Goal: Information Seeking & Learning: Find specific fact

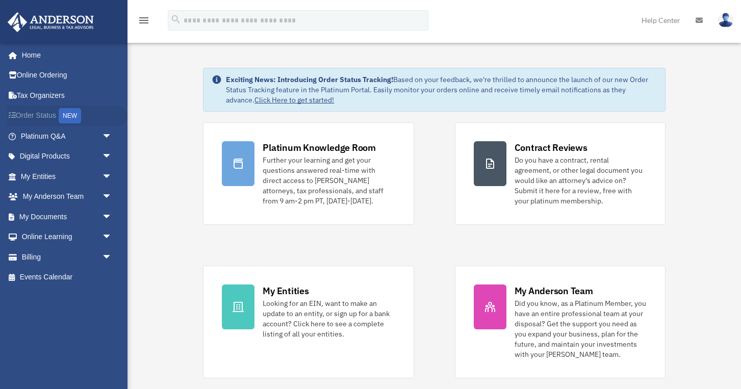
click at [50, 116] on link "Order Status NEW" at bounding box center [67, 116] width 120 height 21
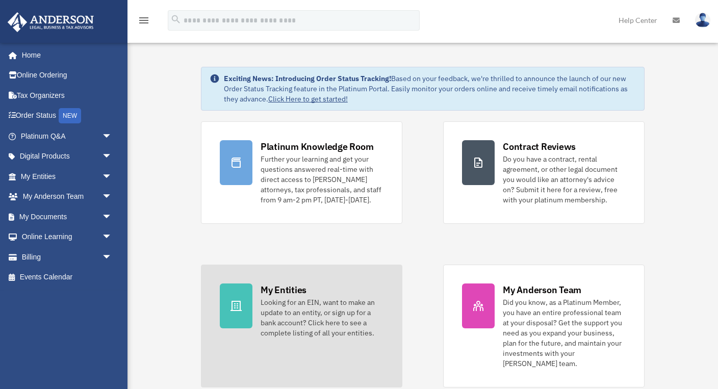
click at [256, 301] on link "My Entities Looking for an EIN, want to make an update to an entity, or sign up…" at bounding box center [301, 326] width 201 height 123
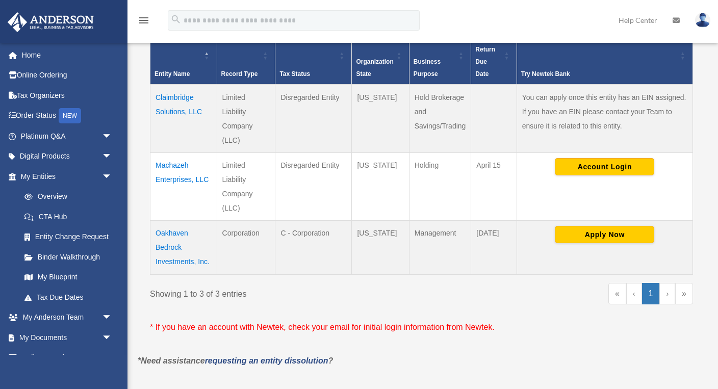
scroll to position [230, 0]
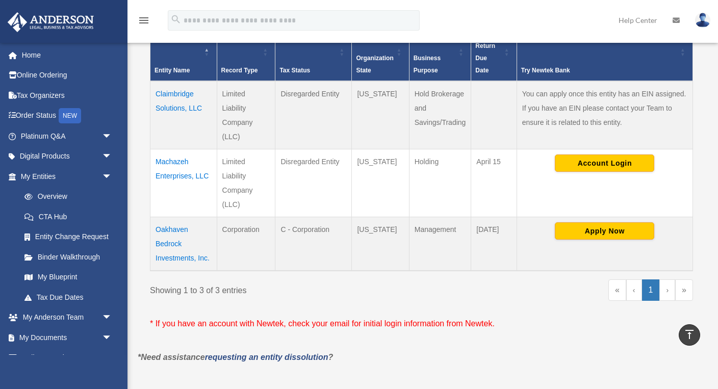
click at [171, 243] on td "Oakhaven Bedrock Investments, Inc." at bounding box center [183, 244] width 67 height 54
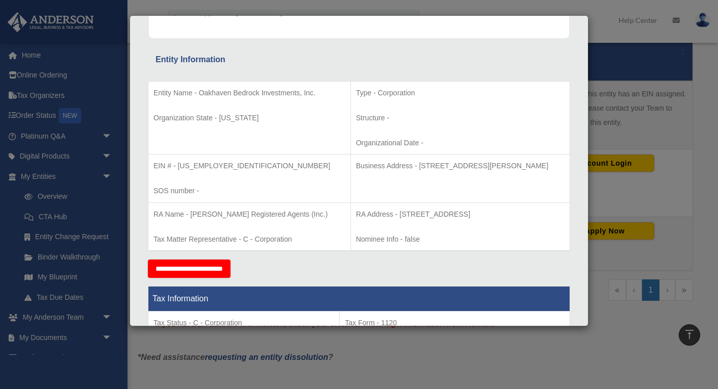
scroll to position [168, 0]
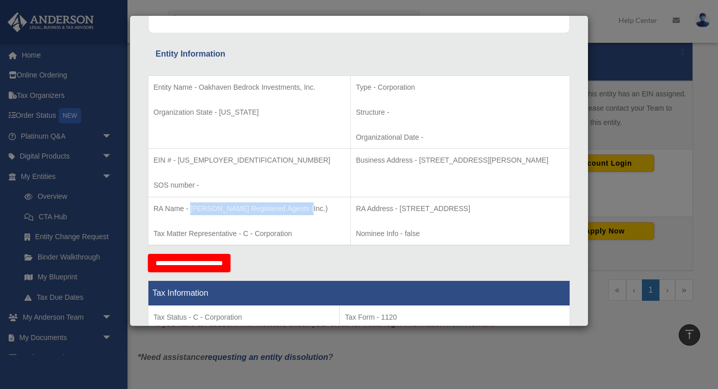
drag, startPoint x: 190, startPoint y: 206, endPoint x: 301, endPoint y: 210, distance: 111.7
click at [301, 210] on p "RA Name - Anderson Registered Agents (Inc.)" at bounding box center [249, 208] width 192 height 13
copy p "Anderson Registered Agents (Inc.)"
drag, startPoint x: 321, startPoint y: 208, endPoint x: 360, endPoint y: 217, distance: 39.7
click at [360, 217] on td "RA Address - 1201 West Peachtree Street, NW, Suite 2350, Atlanta, GA 30309 Nomi…" at bounding box center [459, 221] width 219 height 48
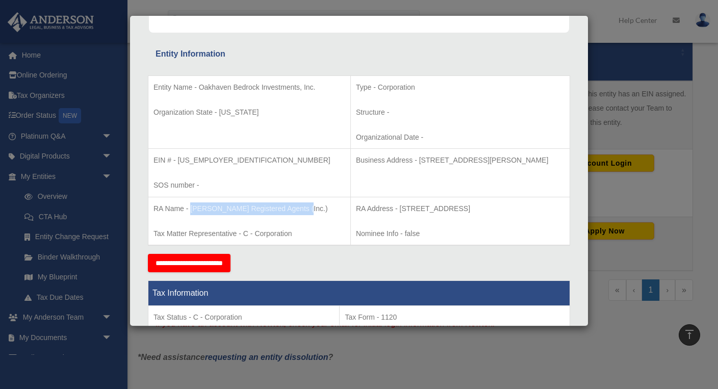
copy p "RA Address - 1201 West Peachtree Street, NW, Suite 2350, Atlanta, GA 30309"
click at [613, 34] on div "Details × Articles Sent Organizational Date" at bounding box center [359, 194] width 718 height 389
click at [605, 36] on div "Details × Articles Sent Organizational Date" at bounding box center [359, 194] width 718 height 389
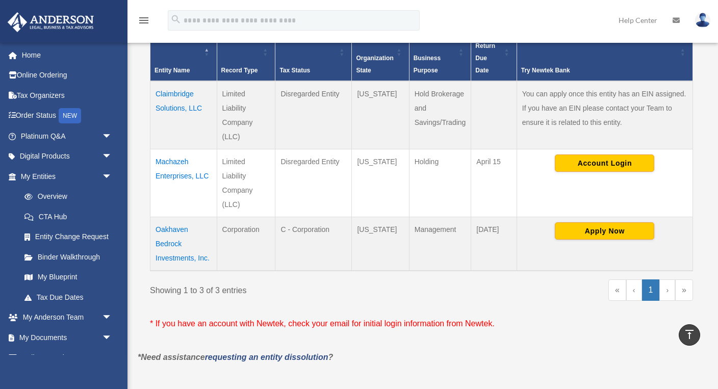
click at [186, 170] on td "Machazeh Enterprises, LLC" at bounding box center [183, 183] width 67 height 68
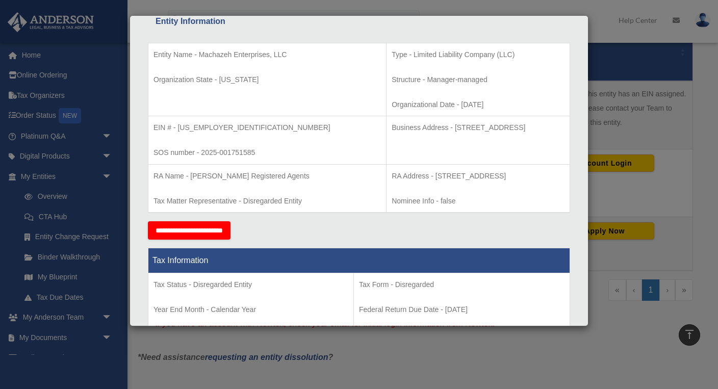
scroll to position [196, 0]
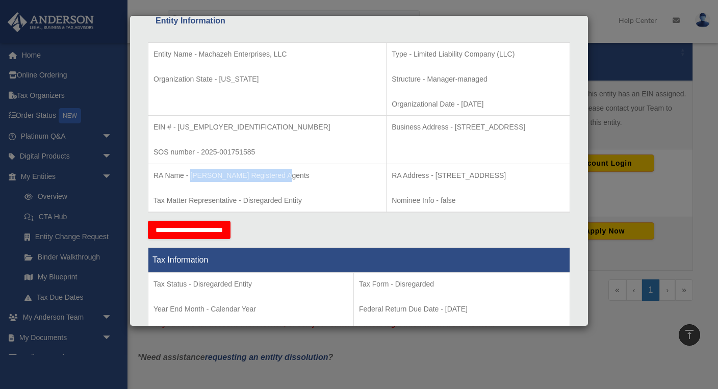
drag, startPoint x: 191, startPoint y: 172, endPoint x: 281, endPoint y: 172, distance: 90.8
click at [281, 172] on p "RA Name - Anderson Registered Agents" at bounding box center [266, 175] width 227 height 13
copy p "Anderson Registered Agents"
click at [605, 4] on div "Details × Articles Sent Organizational Date" at bounding box center [359, 194] width 718 height 389
drag, startPoint x: 373, startPoint y: 175, endPoint x: 392, endPoint y: 174, distance: 19.4
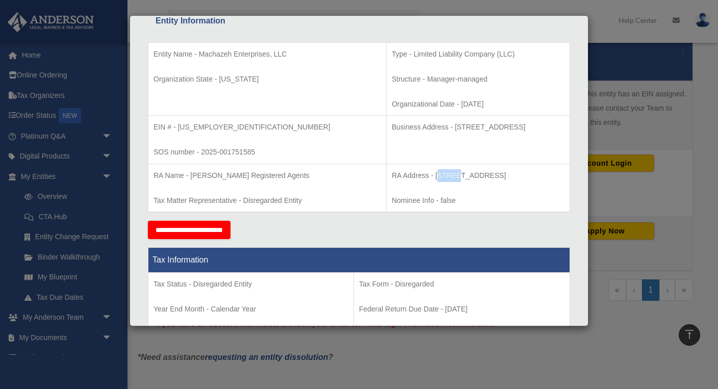
click at [392, 174] on p "RA Address - 1716 Capitol Avenue, Suite 100, Cheyenne, WY 82001" at bounding box center [478, 175] width 173 height 13
drag, startPoint x: 372, startPoint y: 172, endPoint x: 548, endPoint y: 171, distance: 176.4
click at [548, 171] on p "RA Address - 1716 Capitol Avenue, Suite 100, Cheyenne, WY 82001" at bounding box center [478, 175] width 173 height 13
copy p "1716 Capitol Avenue, Suite 100, Cheyenne, WY 82001"
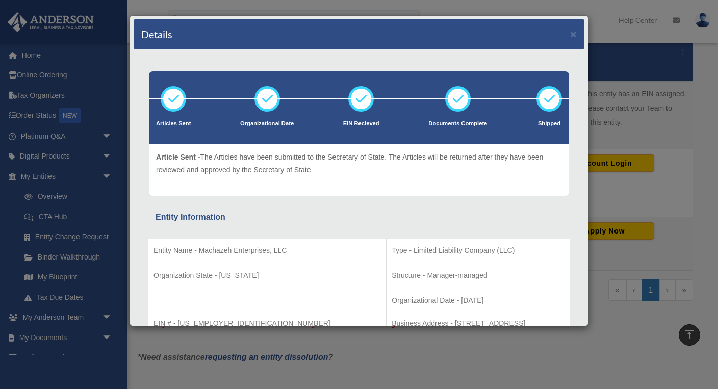
scroll to position [0, 0]
click at [572, 38] on button "×" at bounding box center [573, 34] width 7 height 11
